Goal: Transaction & Acquisition: Purchase product/service

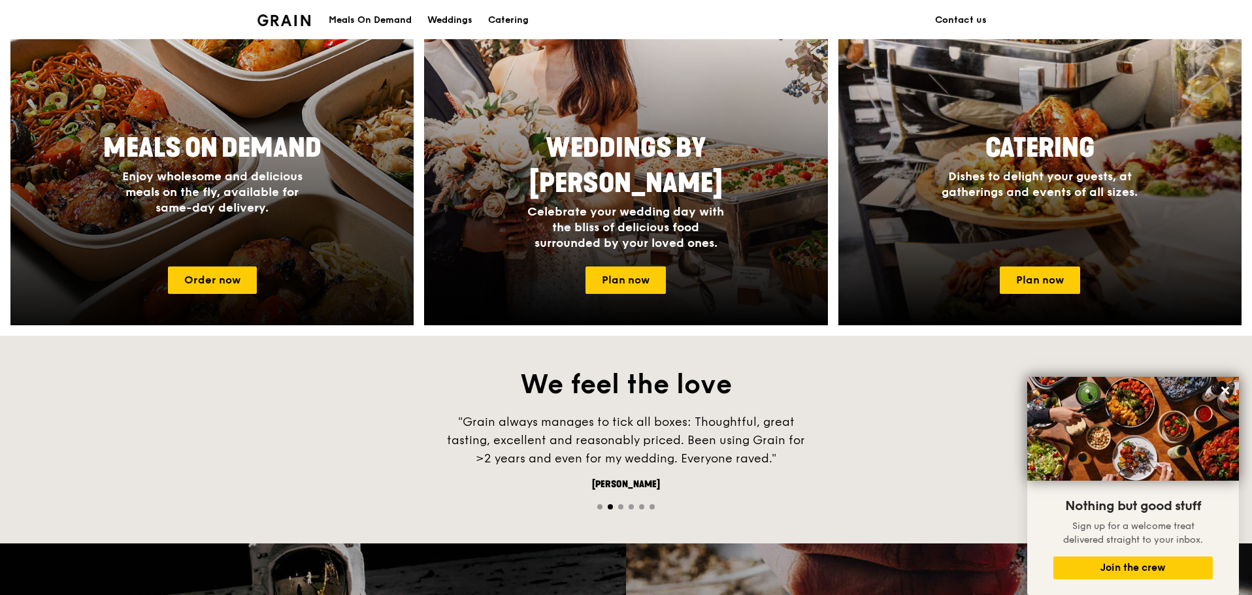
scroll to position [327, 0]
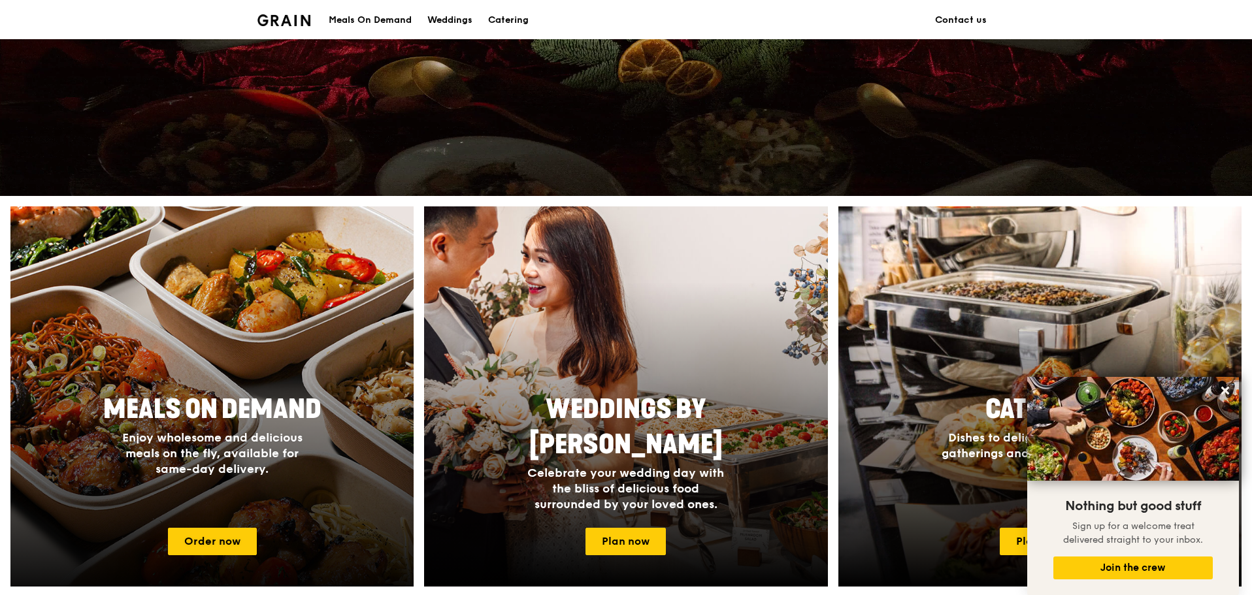
click at [269, 410] on span "Meals On Demand" at bounding box center [212, 409] width 218 height 31
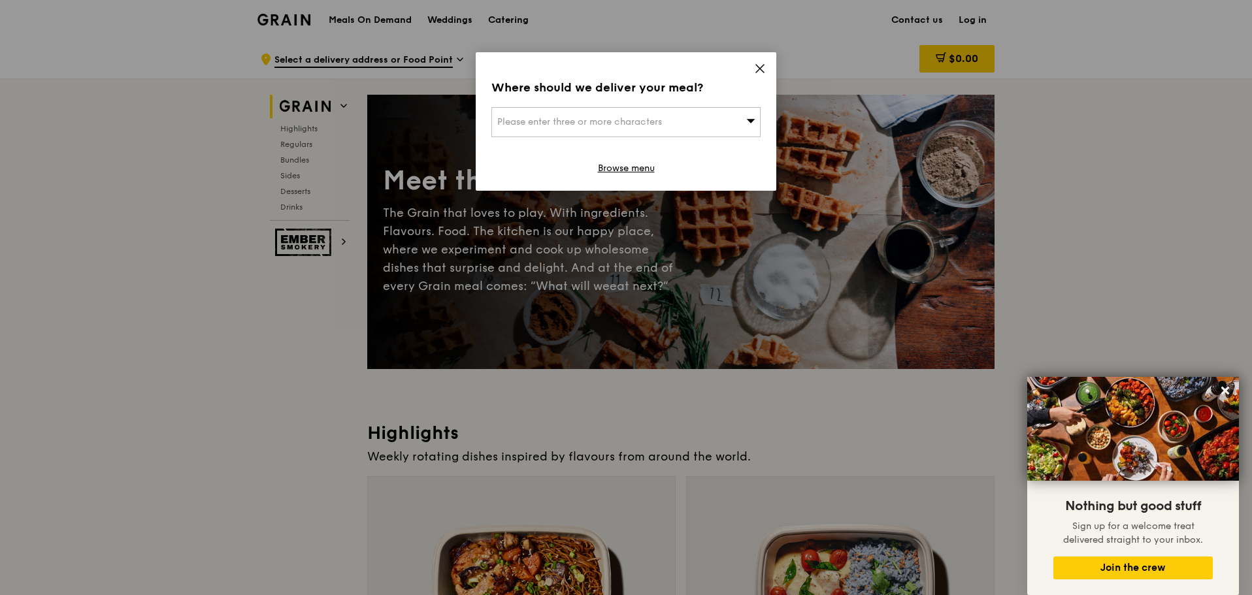
click at [757, 71] on icon at bounding box center [760, 69] width 8 height 8
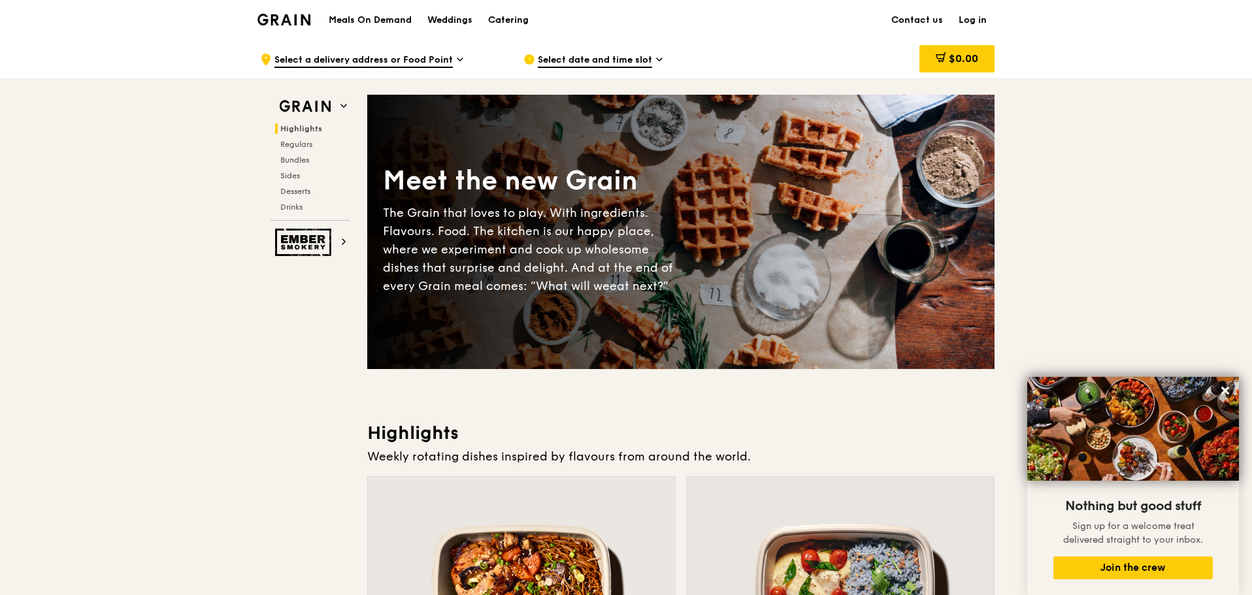
click at [389, 18] on h1 "Meals On Demand" at bounding box center [370, 20] width 83 height 13
click at [390, 18] on h1 "Meals On Demand" at bounding box center [370, 20] width 83 height 13
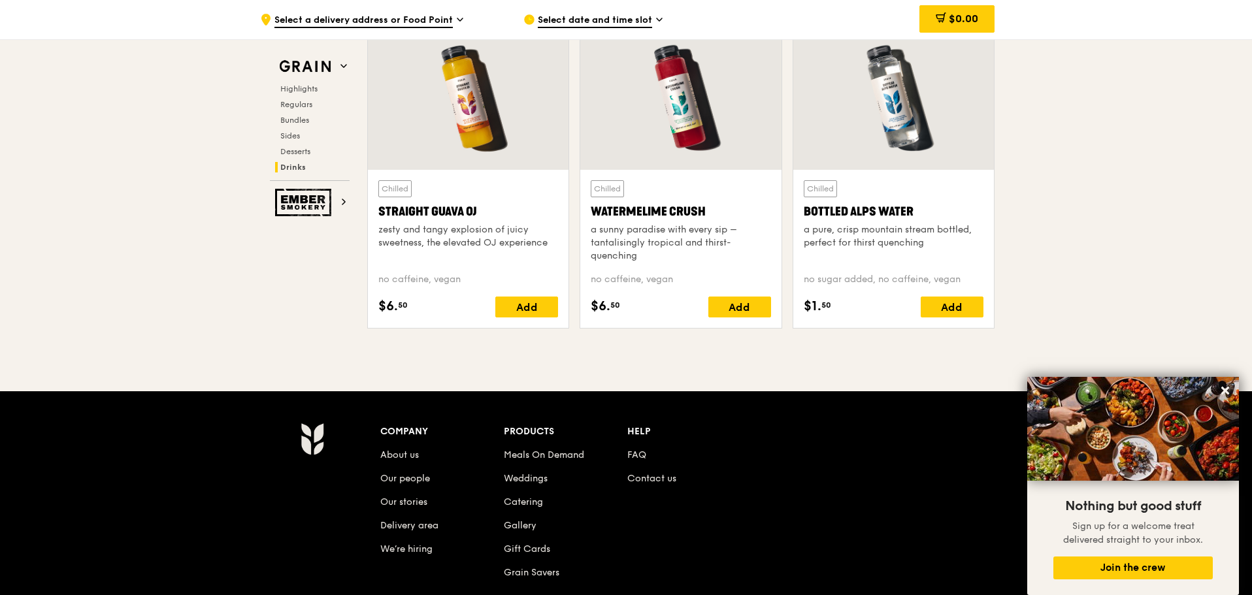
scroll to position [5365, 0]
